Goal: Register for event/course

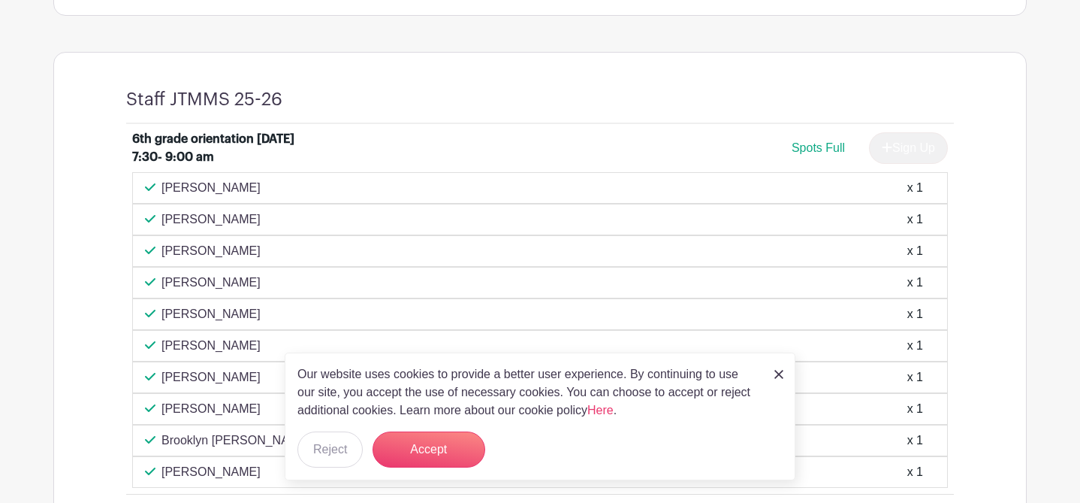
scroll to position [568, 0]
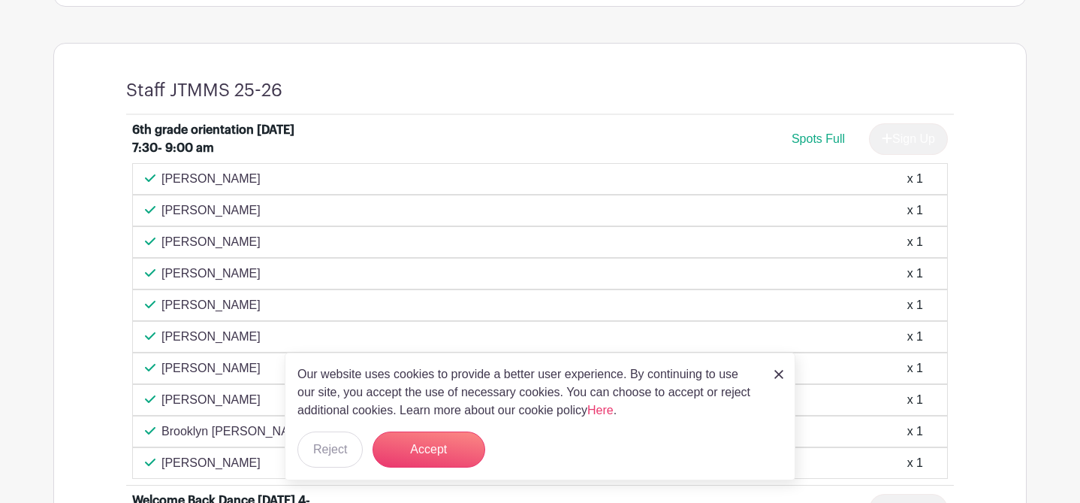
click at [784, 380] on div "Our website uses cookies to provide a better user experience. By continuing to …" at bounding box center [540, 416] width 511 height 128
click at [780, 371] on img at bounding box center [778, 374] width 9 height 9
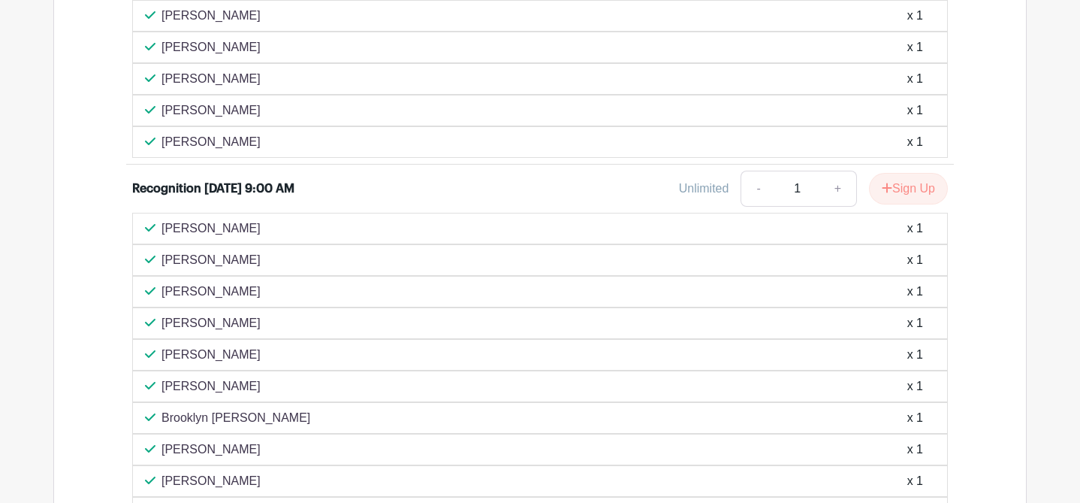
scroll to position [3080, 0]
click at [883, 193] on icon "submit" at bounding box center [888, 189] width 10 height 10
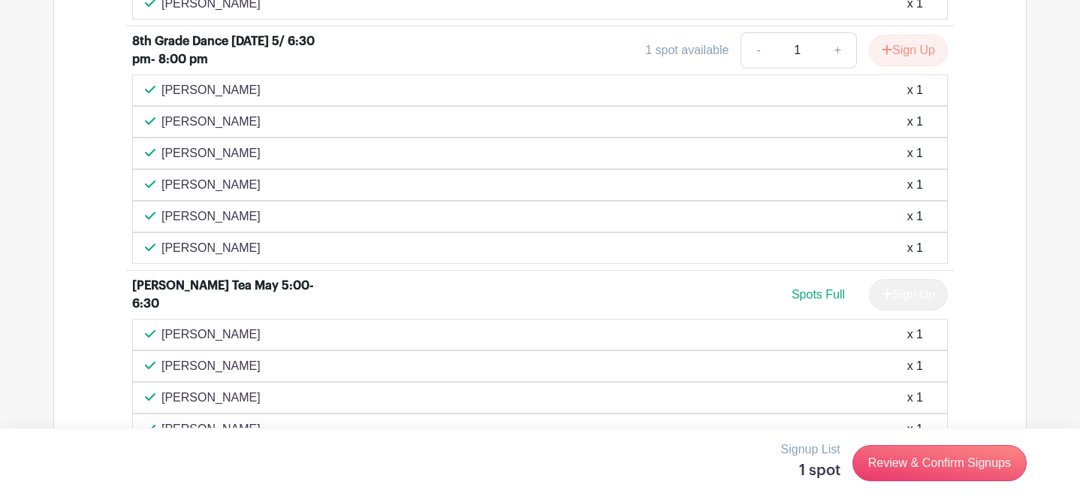
scroll to position [2888, 0]
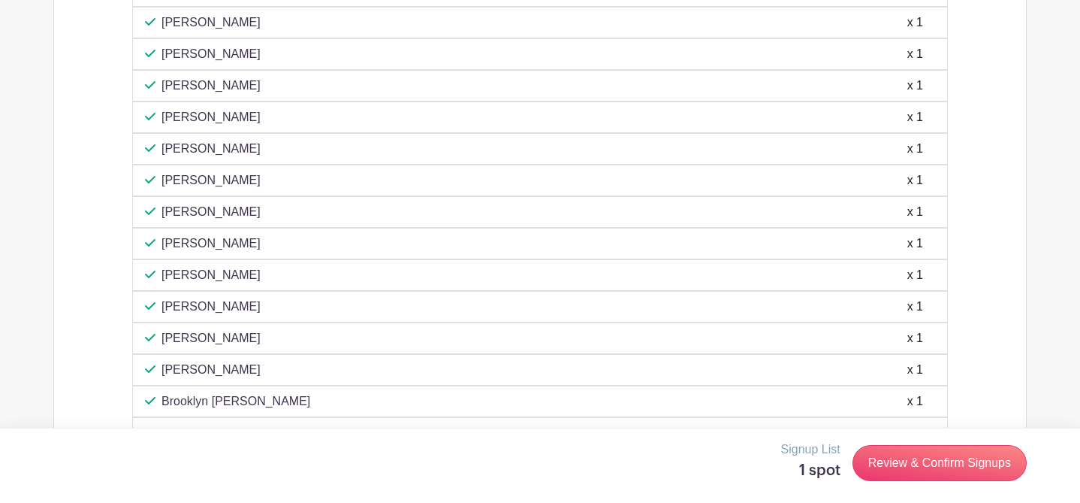
scroll to position [3504, 0]
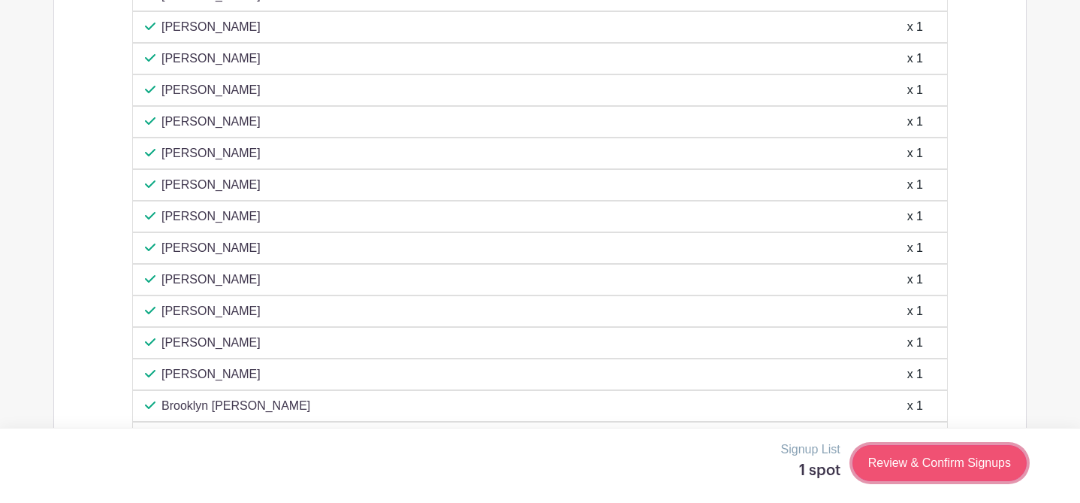
click at [910, 473] on link "Review & Confirm Signups" at bounding box center [940, 463] width 174 height 36
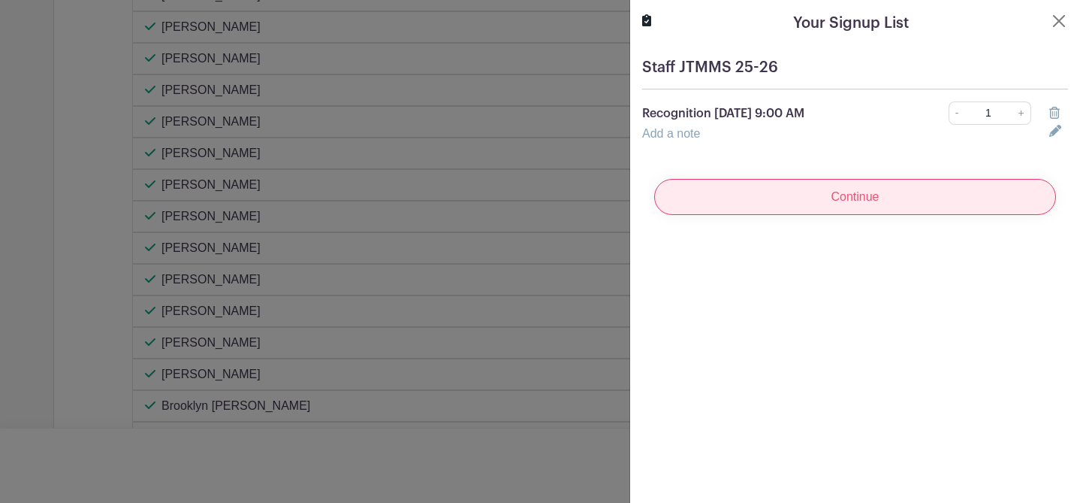
click at [832, 204] on input "Continue" at bounding box center [855, 197] width 402 height 36
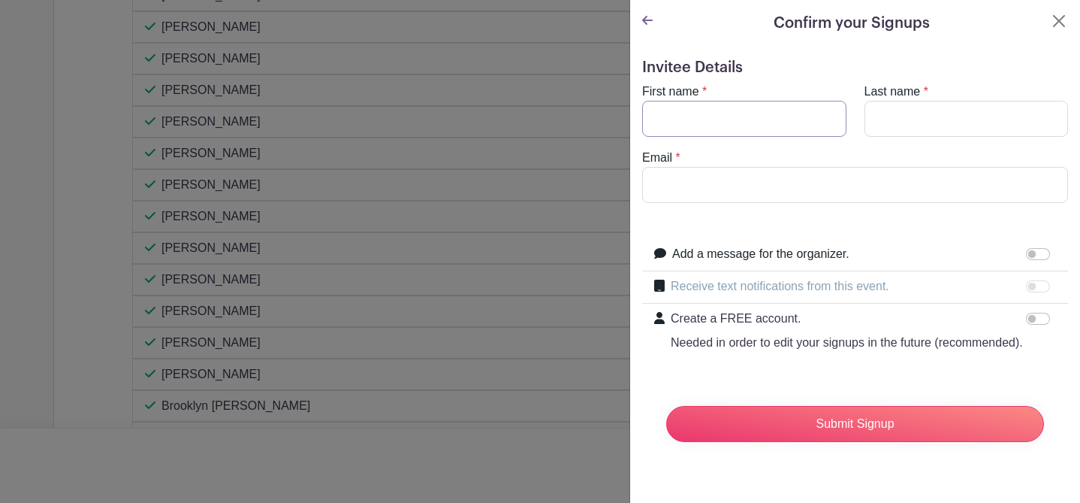
click at [748, 135] on input "First name" at bounding box center [744, 119] width 204 height 36
type input "[PERSON_NAME]"
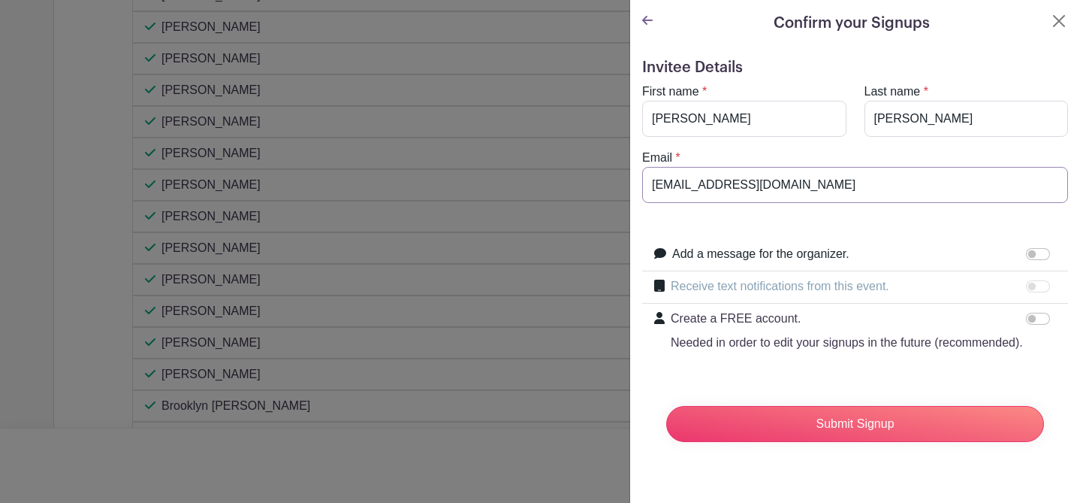
click at [787, 183] on input "[EMAIL_ADDRESS][DOMAIN_NAME]" at bounding box center [855, 185] width 426 height 36
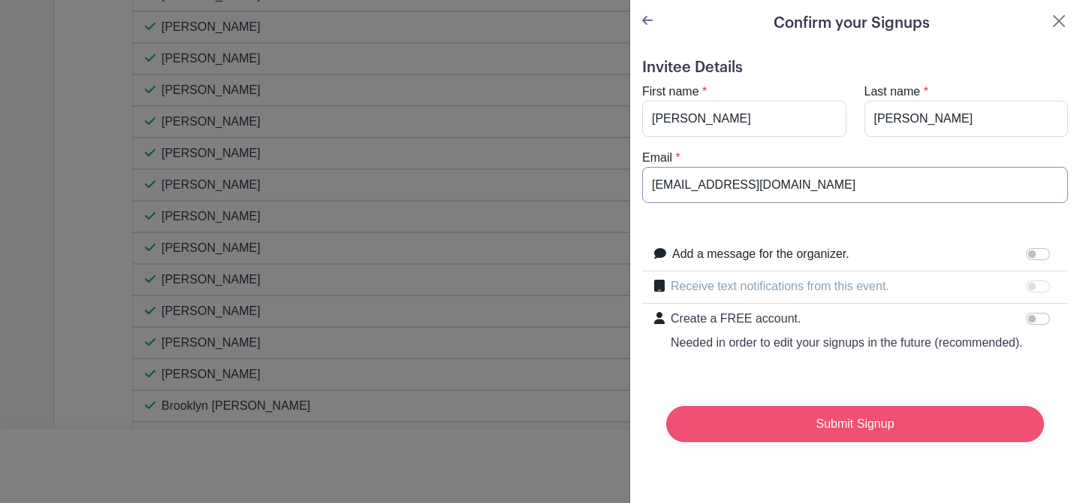
type input "[EMAIL_ADDRESS][DOMAIN_NAME]"
click at [892, 427] on input "Submit Signup" at bounding box center [855, 424] width 378 height 36
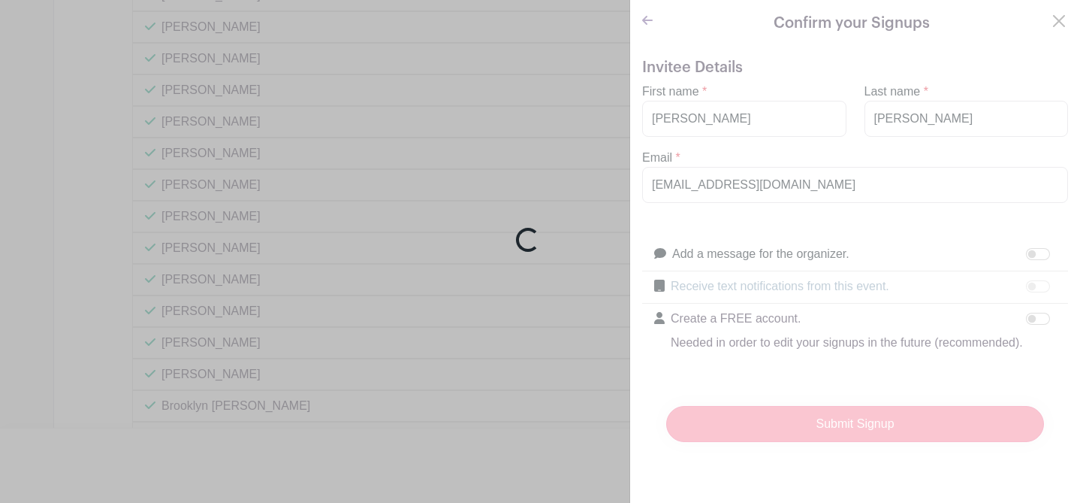
scroll to position [3567, 0]
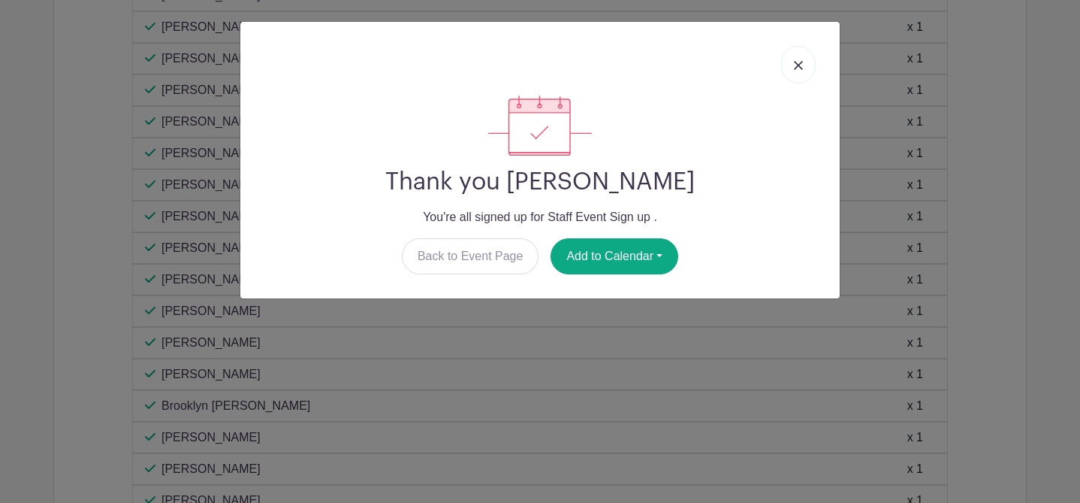
click at [798, 55] on link at bounding box center [798, 65] width 35 height 38
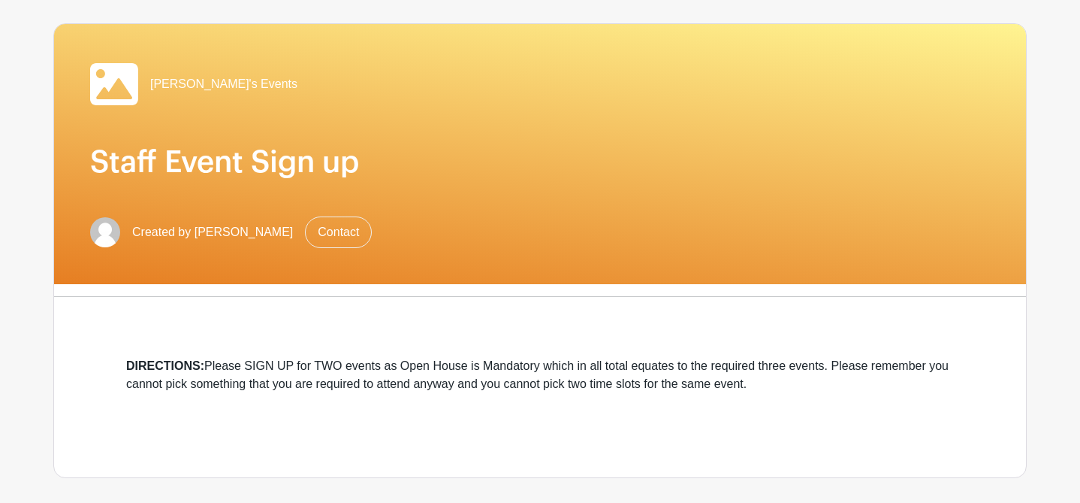
scroll to position [91, 0]
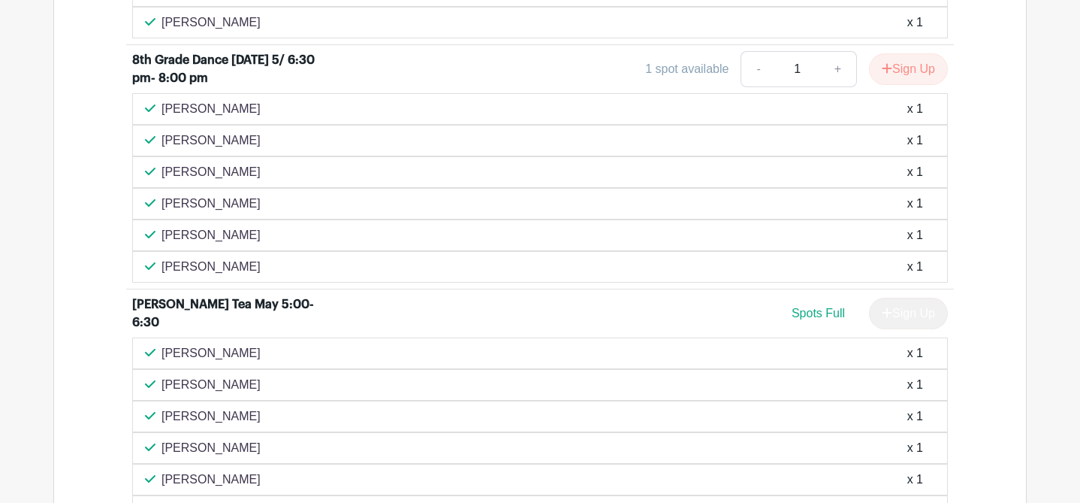
scroll to position [2904, 0]
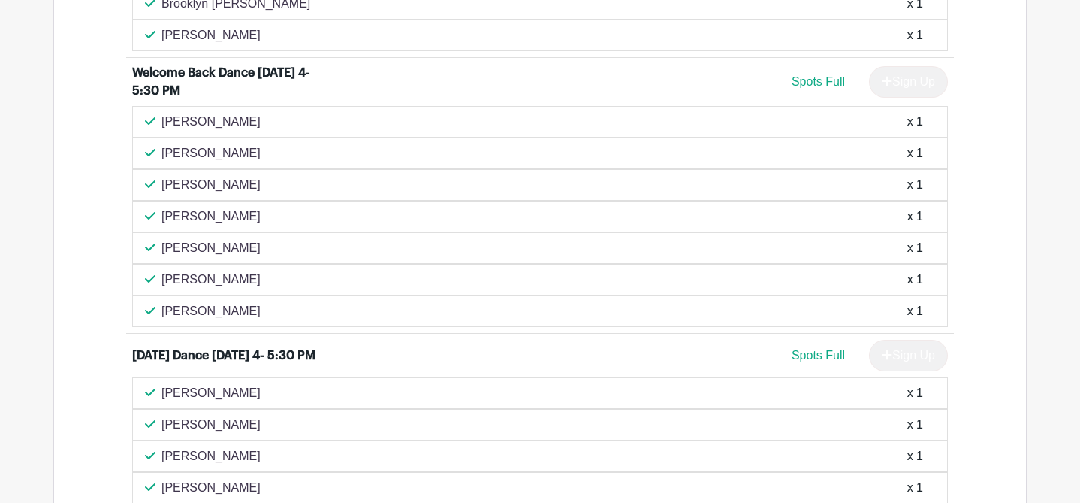
scroll to position [992, 0]
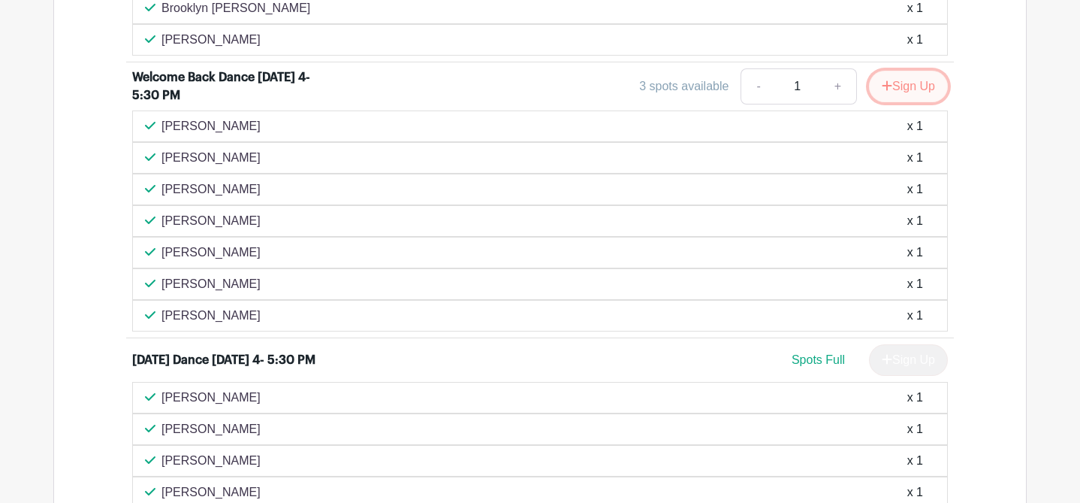
click at [895, 92] on button "Sign Up" at bounding box center [908, 87] width 79 height 32
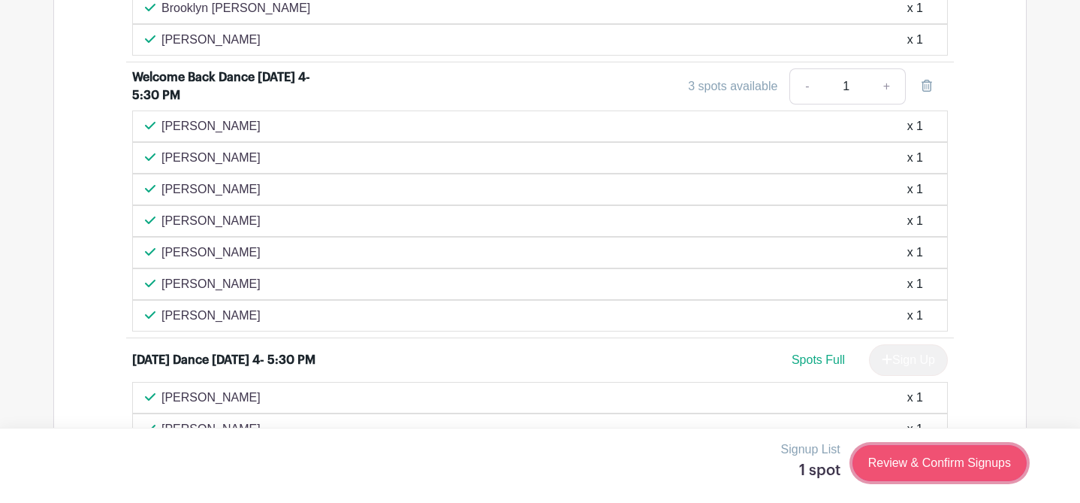
click at [922, 475] on link "Review & Confirm Signups" at bounding box center [940, 463] width 174 height 36
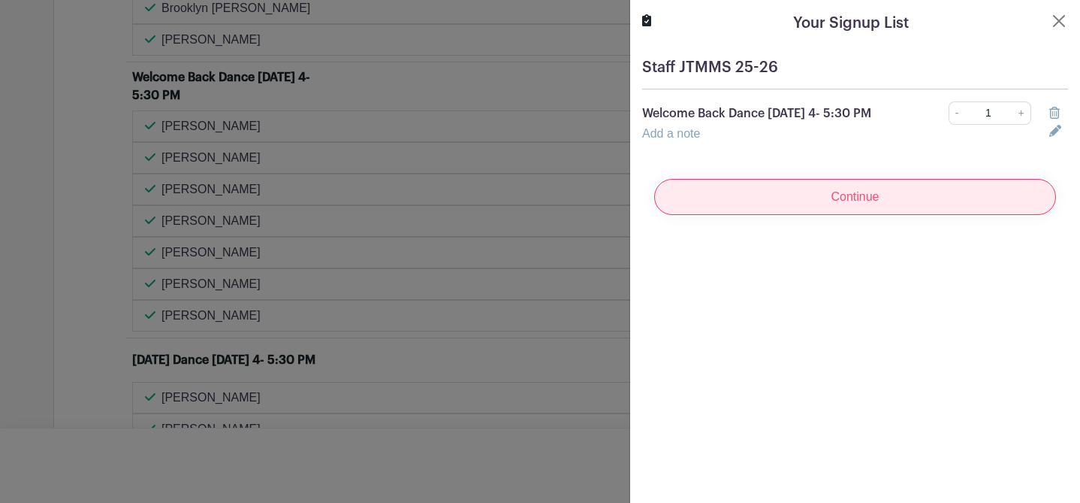
click at [850, 210] on input "Continue" at bounding box center [855, 197] width 402 height 36
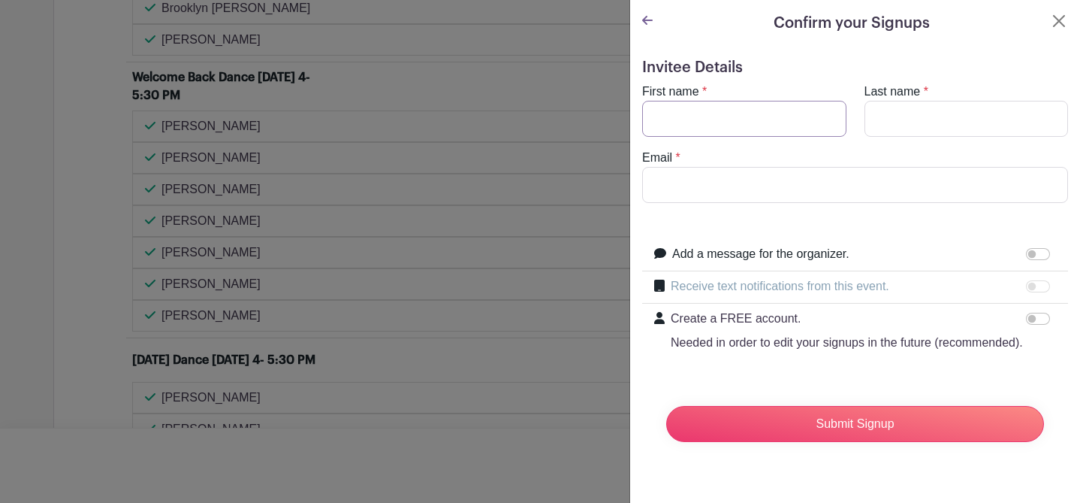
click at [746, 111] on input "First name" at bounding box center [744, 119] width 204 height 36
type input "[PERSON_NAME]"
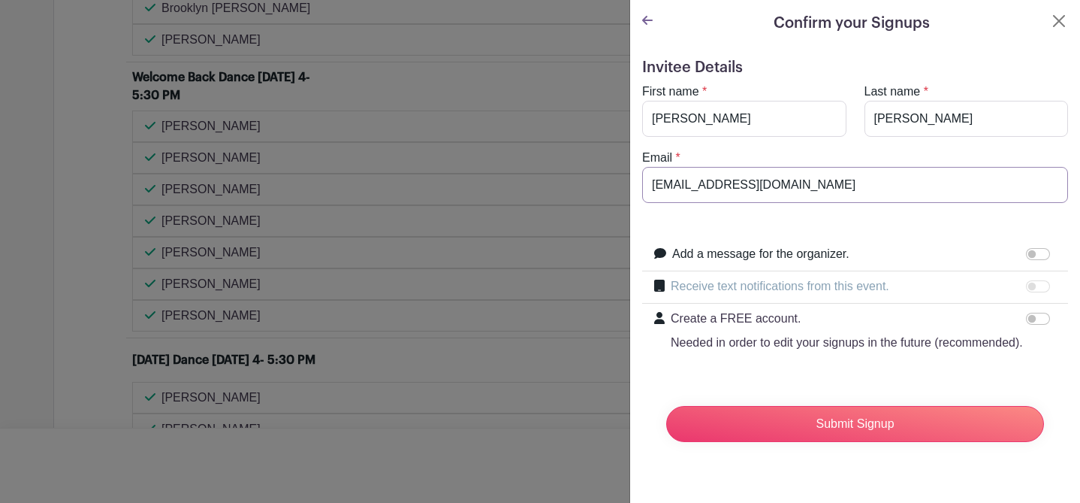
click at [768, 192] on input "[EMAIL_ADDRESS][DOMAIN_NAME]" at bounding box center [855, 185] width 426 height 36
click at [793, 186] on input "[EMAIL_ADDRESS][DOMAIN_NAME]" at bounding box center [855, 185] width 426 height 36
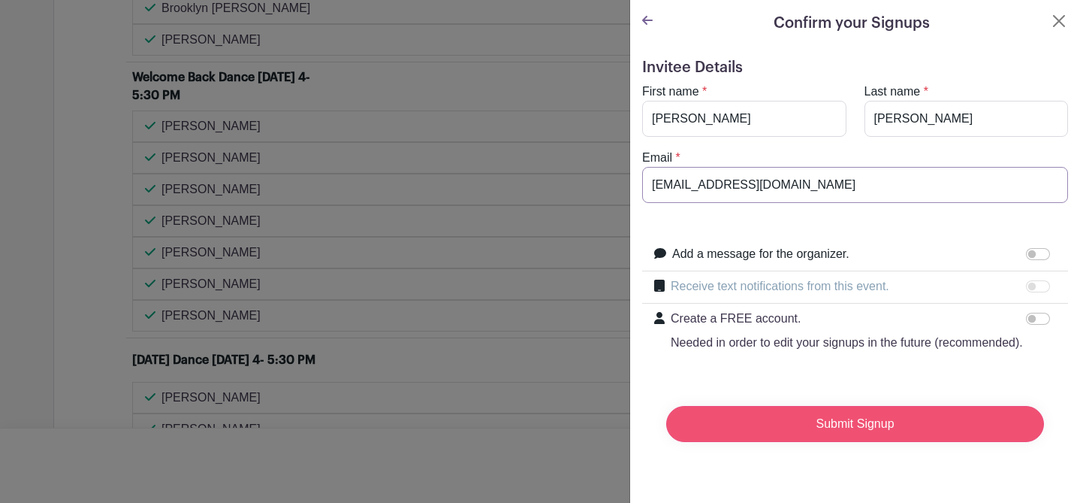
type input "[EMAIL_ADDRESS][DOMAIN_NAME]"
click at [874, 428] on input "Submit Signup" at bounding box center [855, 424] width 378 height 36
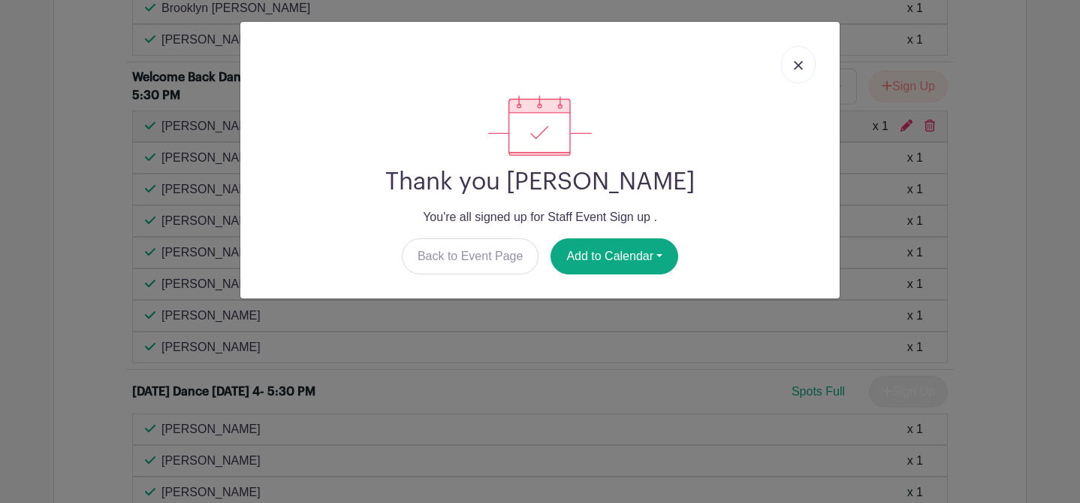
click at [804, 64] on link at bounding box center [798, 65] width 35 height 38
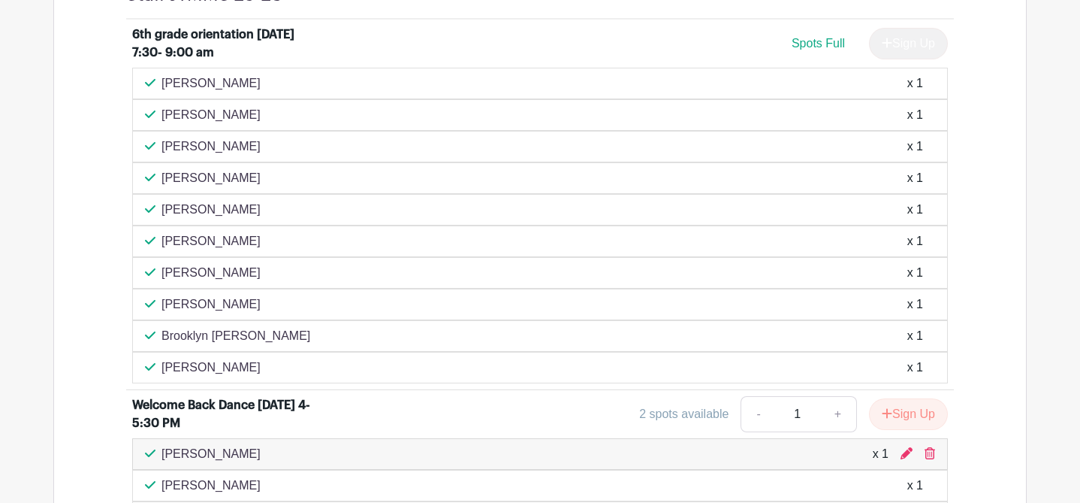
scroll to position [665, 0]
